Goal: Transaction & Acquisition: Purchase product/service

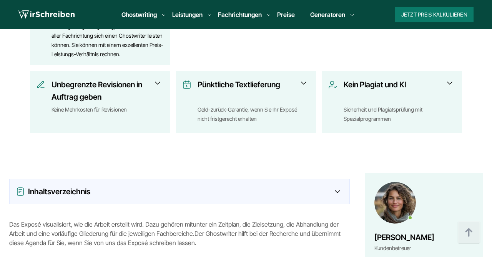
scroll to position [471, 0]
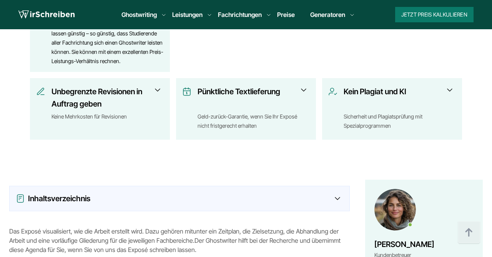
click at [287, 15] on link "Preise" at bounding box center [286, 15] width 18 height 8
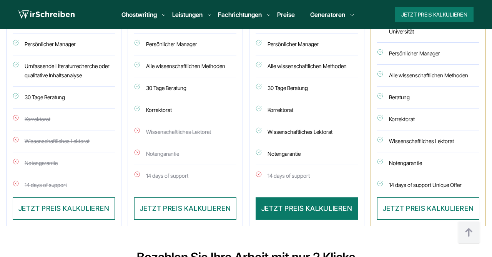
scroll to position [595, 0]
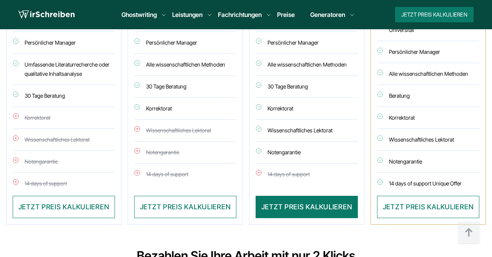
click at [157, 202] on button "JETZT PREIS KALKULIEREN" at bounding box center [185, 207] width 102 height 22
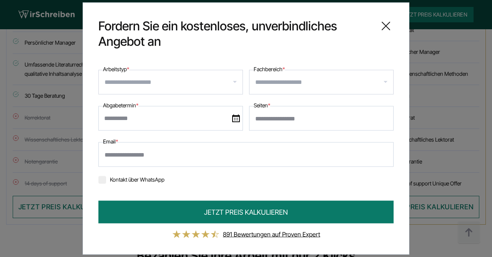
click at [231, 88] on input "Arbeitstyp *" at bounding box center [174, 82] width 138 height 12
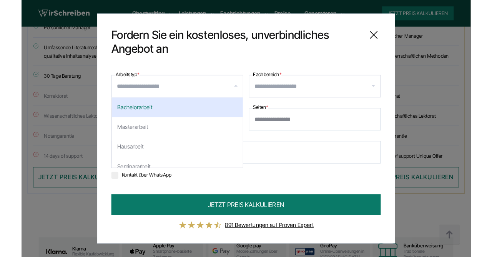
scroll to position [609, 0]
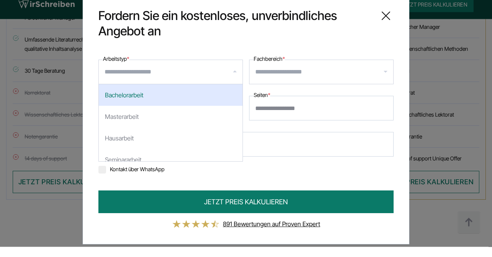
click at [110, 71] on label "Arbeitstyp *" at bounding box center [116, 69] width 26 height 9
click at [110, 76] on input "Arbeitstyp *" at bounding box center [174, 82] width 138 height 12
click at [112, 76] on input "Arbeitstyp *" at bounding box center [174, 82] width 138 height 12
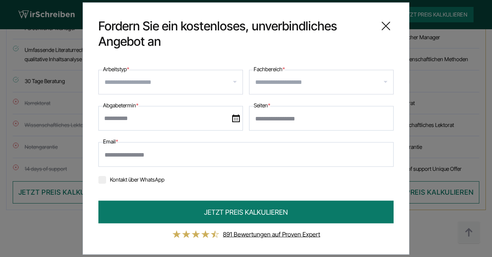
click at [469, 85] on div "**********" at bounding box center [246, 128] width 492 height 257
click at [392, 27] on icon at bounding box center [385, 25] width 15 height 15
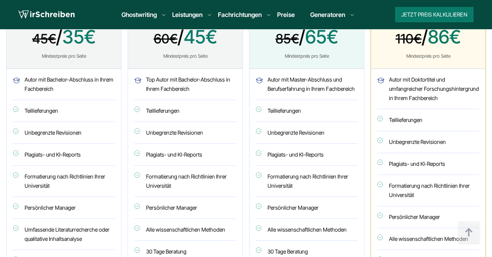
scroll to position [429, 0]
click at [257, 13] on li "Fachrichtungen Ghostwriter BWL Ghostwriter Informatik Ghostwriter Jura Ghostwri…" at bounding box center [240, 14] width 44 height 9
click at [0, 0] on link "Ghostwriter Medizin" at bounding box center [0, 0] width 0 height 0
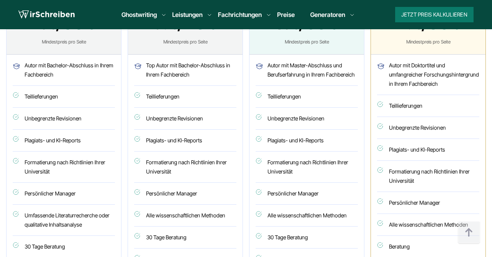
scroll to position [454, 0]
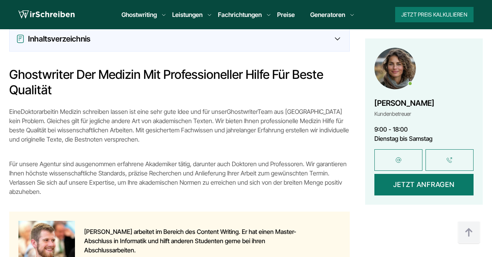
scroll to position [693, 0]
